Goal: Information Seeking & Learning: Learn about a topic

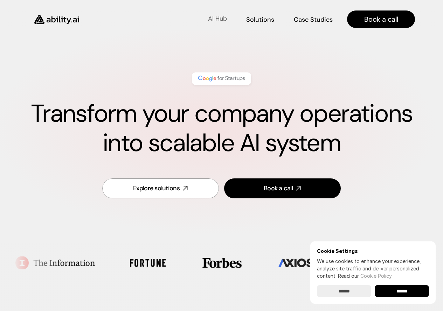
click at [221, 21] on p "AI Hub" at bounding box center [217, 18] width 19 height 9
click at [187, 190] on icon at bounding box center [185, 188] width 8 height 8
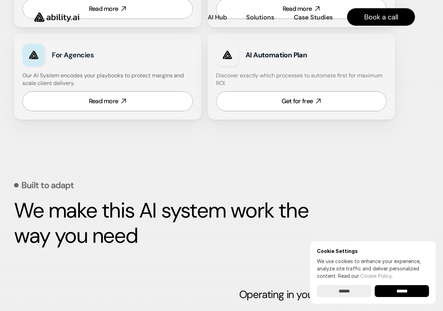
scroll to position [537, 0]
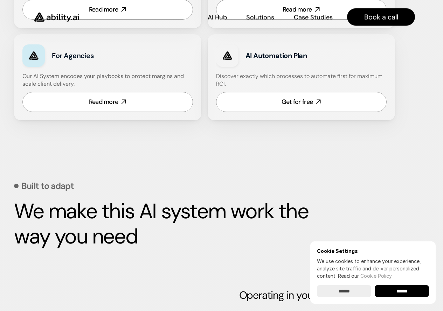
click at [142, 101] on link "Read more" at bounding box center [107, 102] width 170 height 20
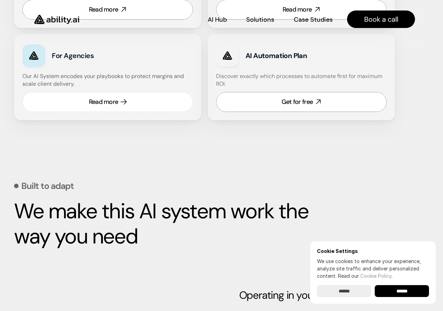
scroll to position [536, 0]
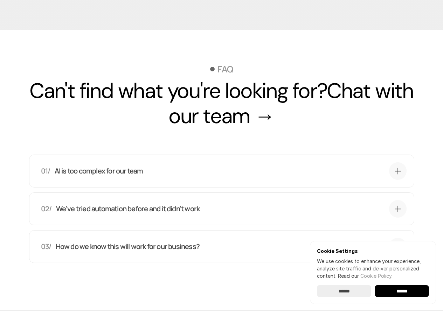
scroll to position [2450, 0]
